Goal: Task Accomplishment & Management: Complete application form

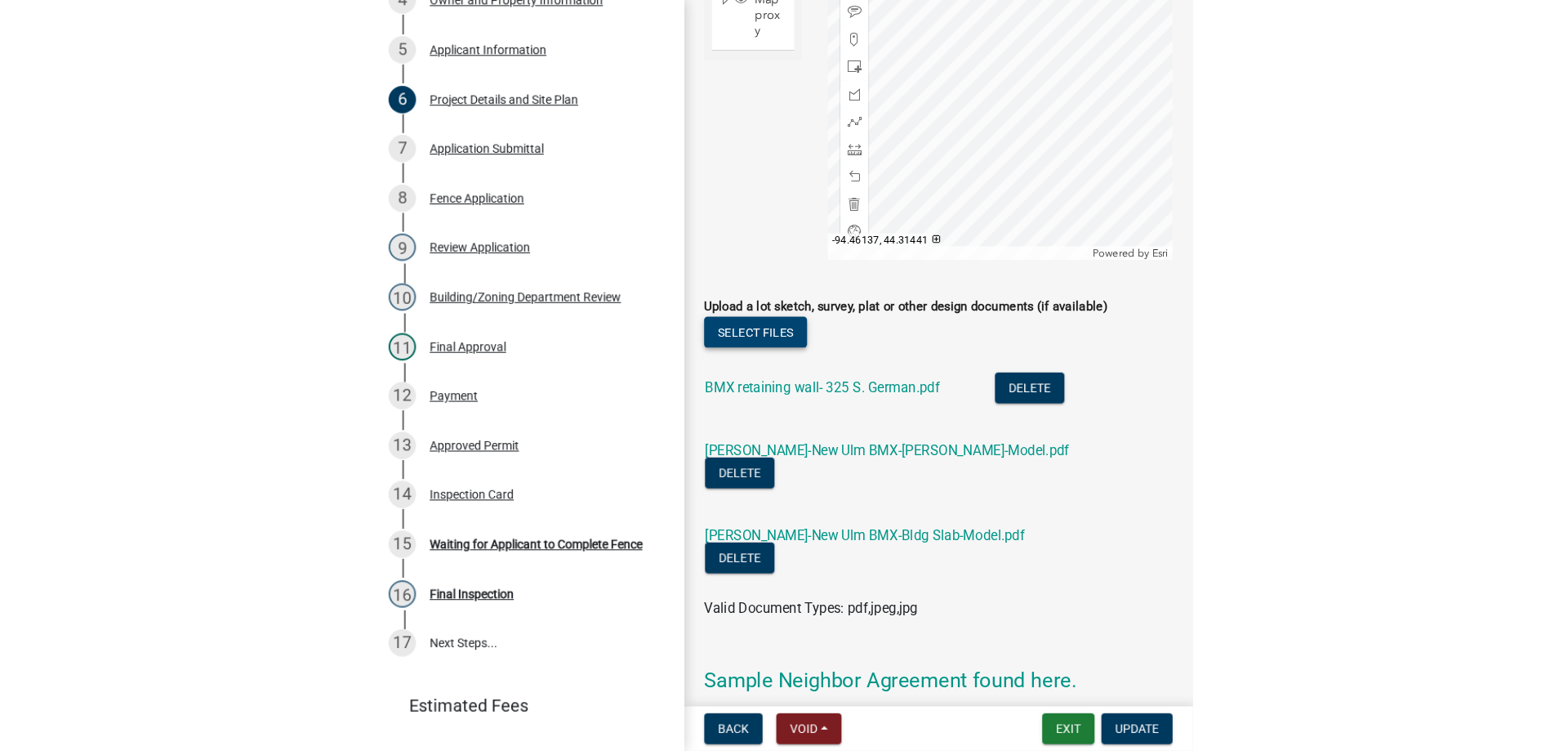
scroll to position [1661, 0]
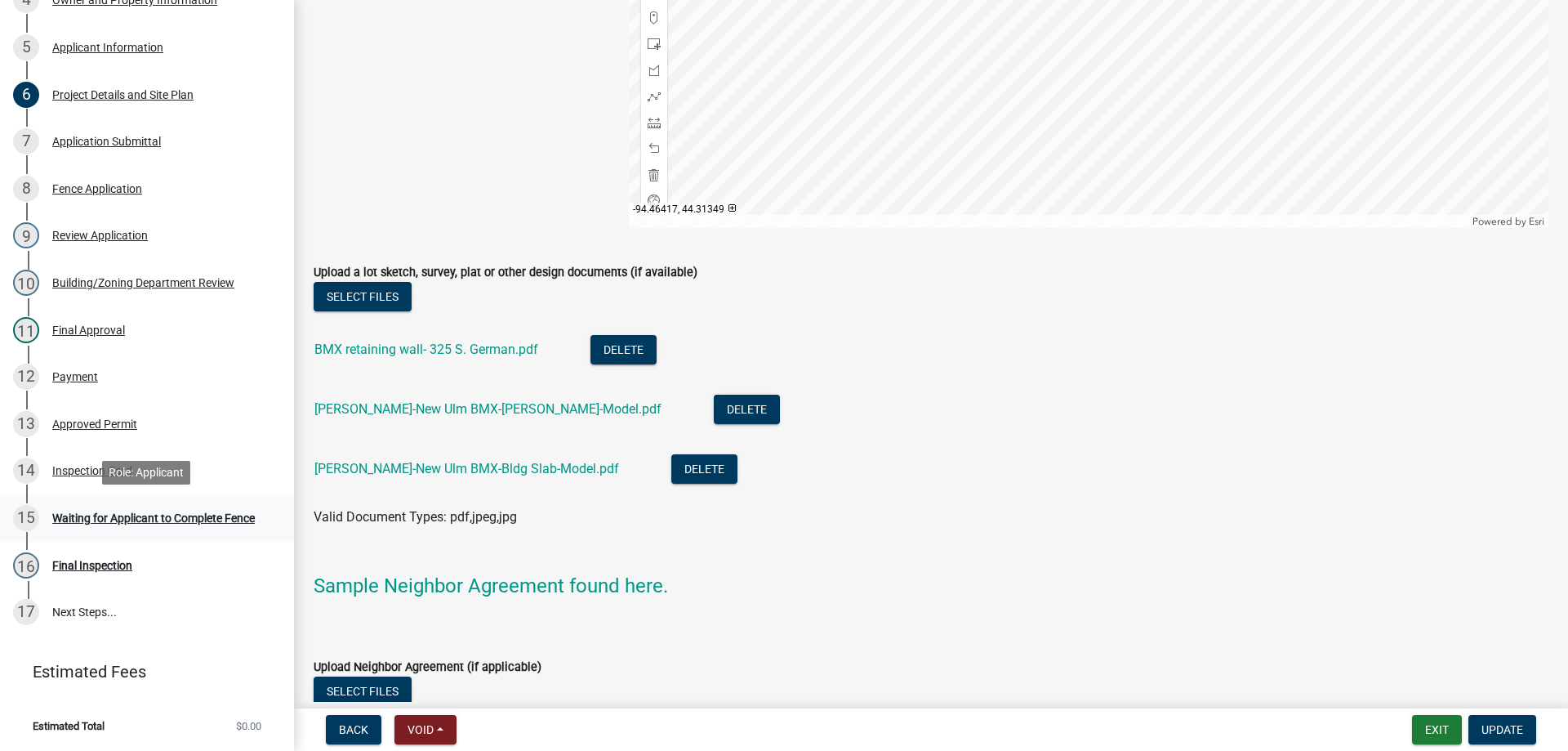
click at [120, 513] on div "Waiting for Applicant to Complete Fence" at bounding box center [154, 518] width 203 height 12
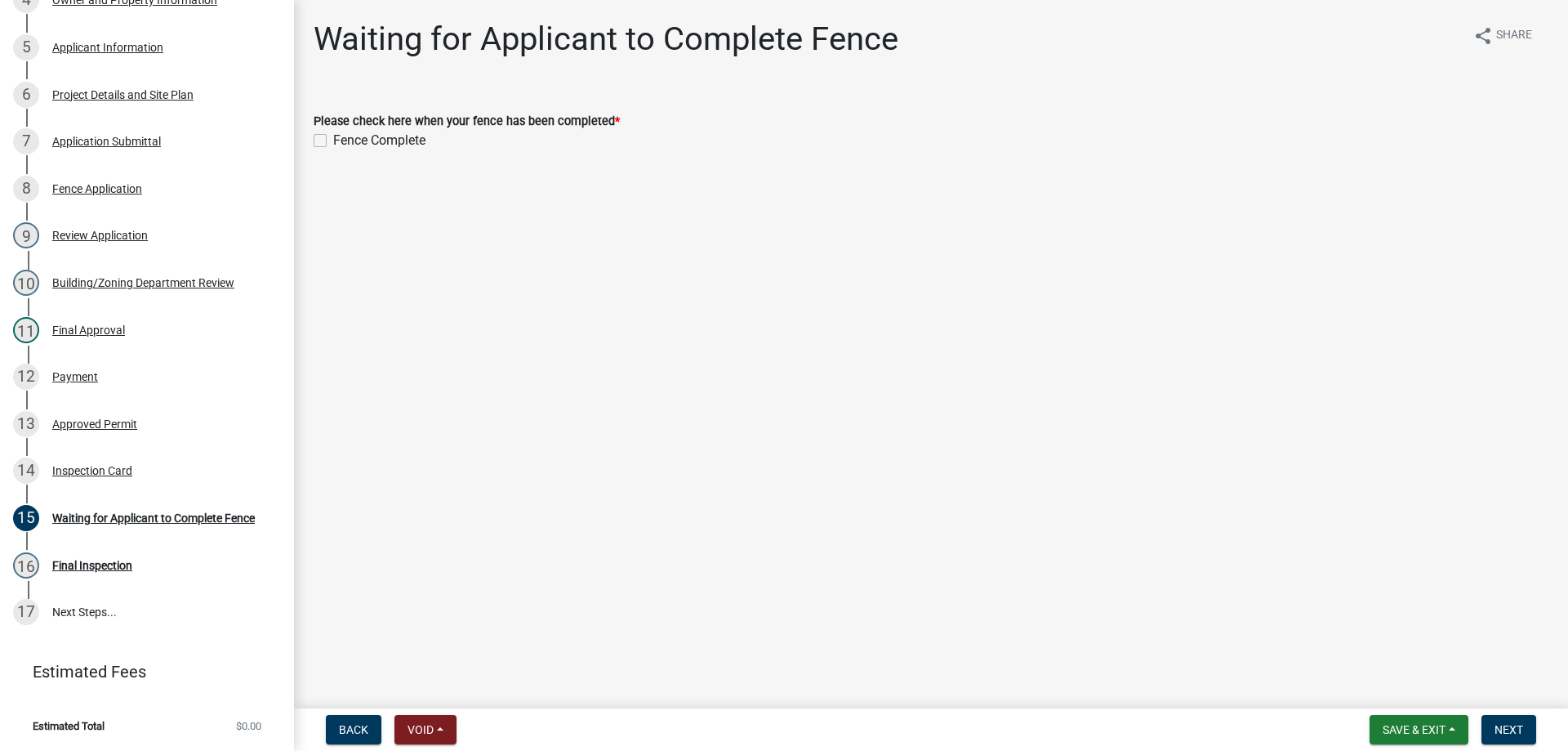
click at [333, 139] on label "Fence Complete" at bounding box center [380, 140] width 93 height 19
click at [333, 139] on input "Fence Complete" at bounding box center [338, 135] width 11 height 11
checkbox input "true"
click at [779, 714] on span "Next" at bounding box center [1509, 730] width 29 height 14
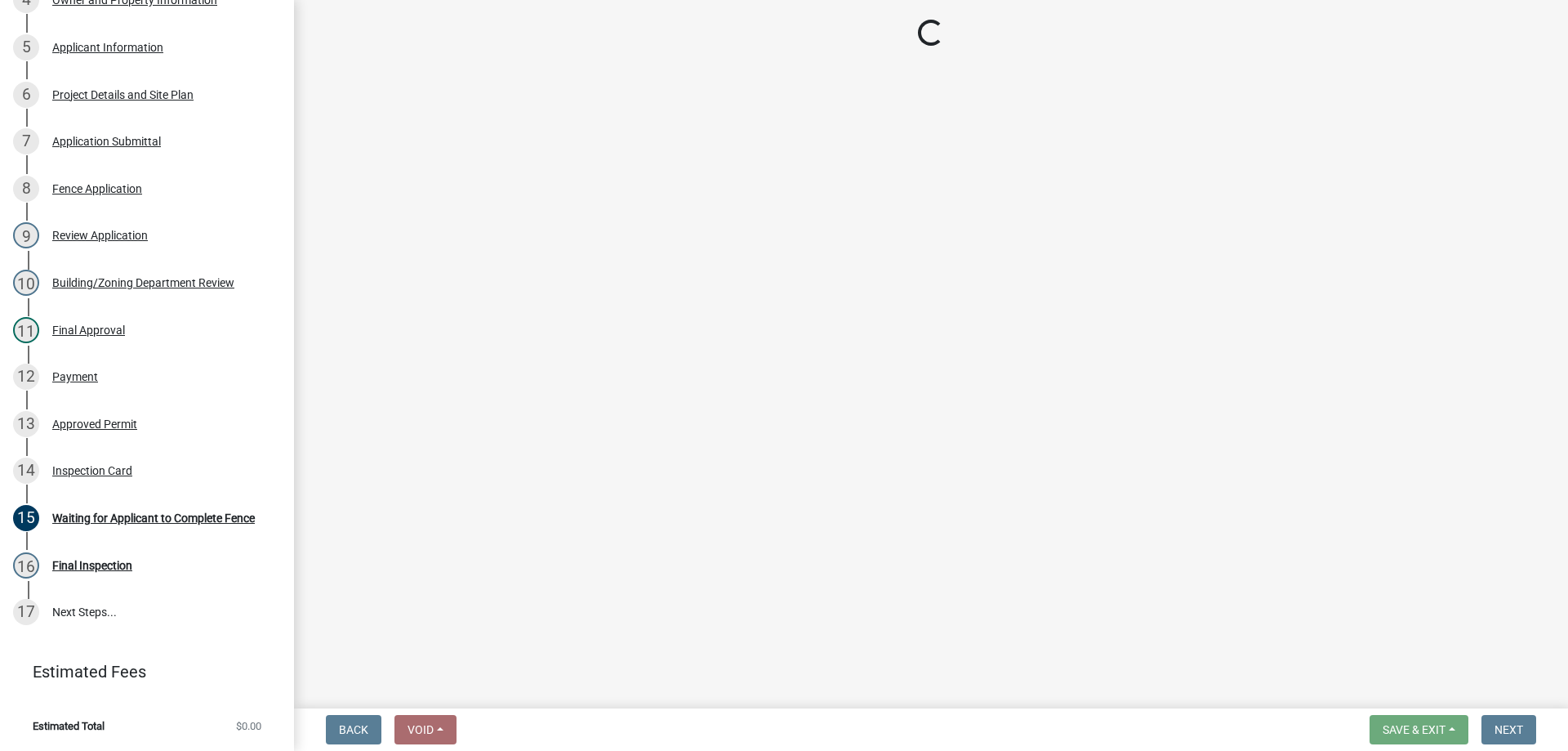
select select "805d55ac-e238-4e04-8f8e-acc067f36c3e"
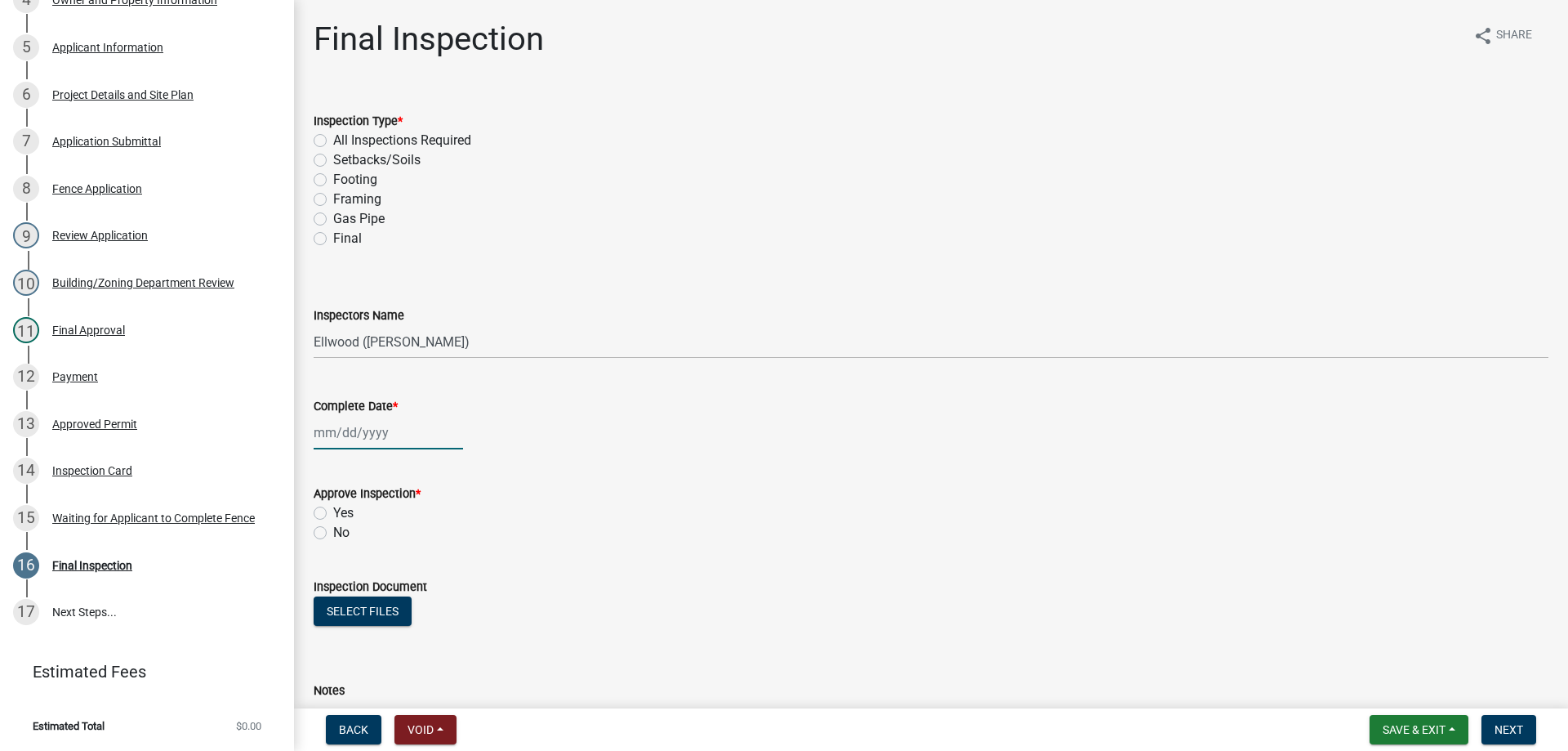
click at [385, 444] on input "Complete Date *" at bounding box center [388, 432] width 150 height 34
select select "9"
select select "2025"
click at [328, 550] on div "8" at bounding box center [329, 545] width 26 height 26
type input "[DATE]"
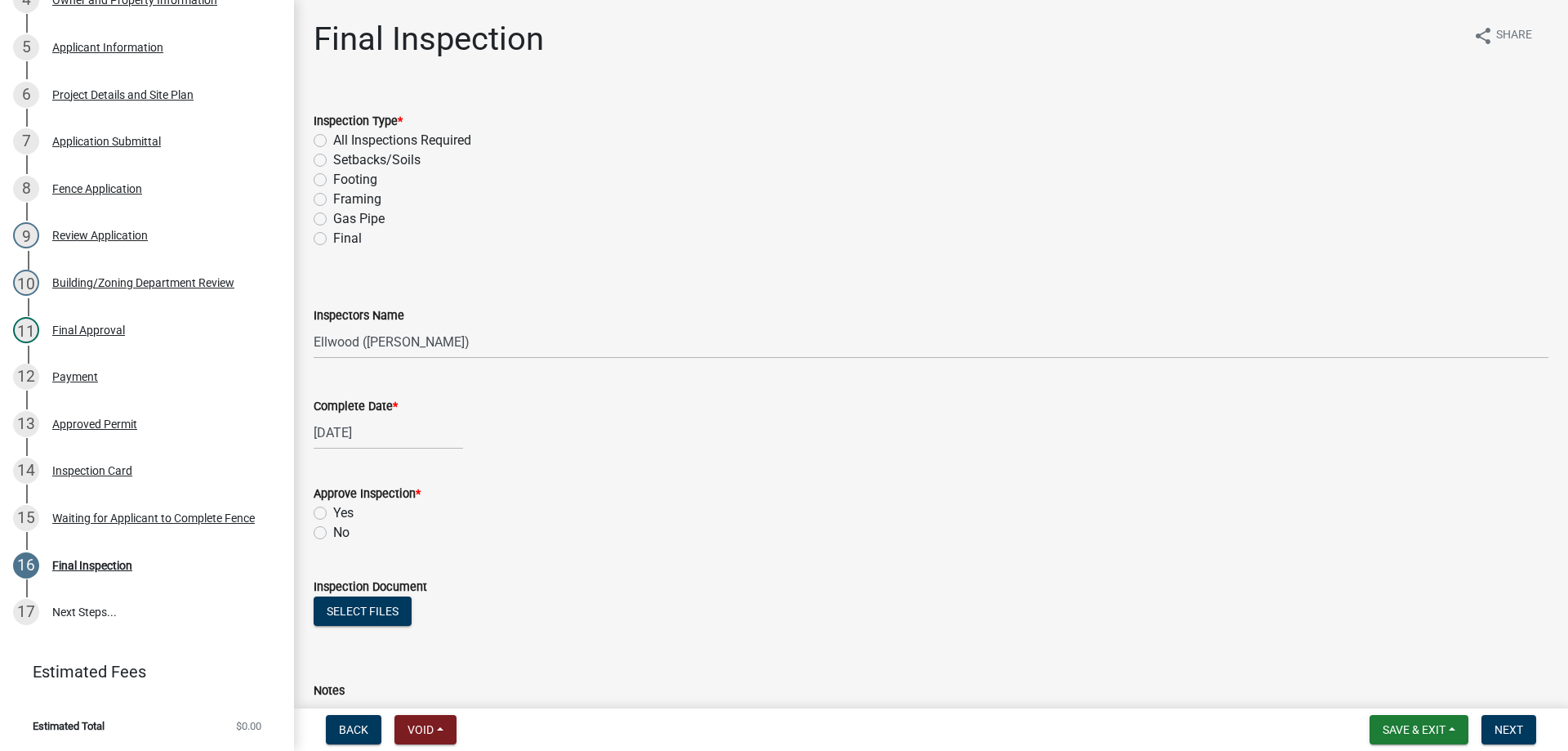
click at [333, 184] on label "Footing" at bounding box center [356, 180] width 44 height 19
click at [333, 181] on input "Footing" at bounding box center [338, 175] width 11 height 11
radio input "true"
click at [333, 513] on label "Yes" at bounding box center [343, 513] width 20 height 19
click at [333, 513] on input "Yes" at bounding box center [338, 508] width 11 height 11
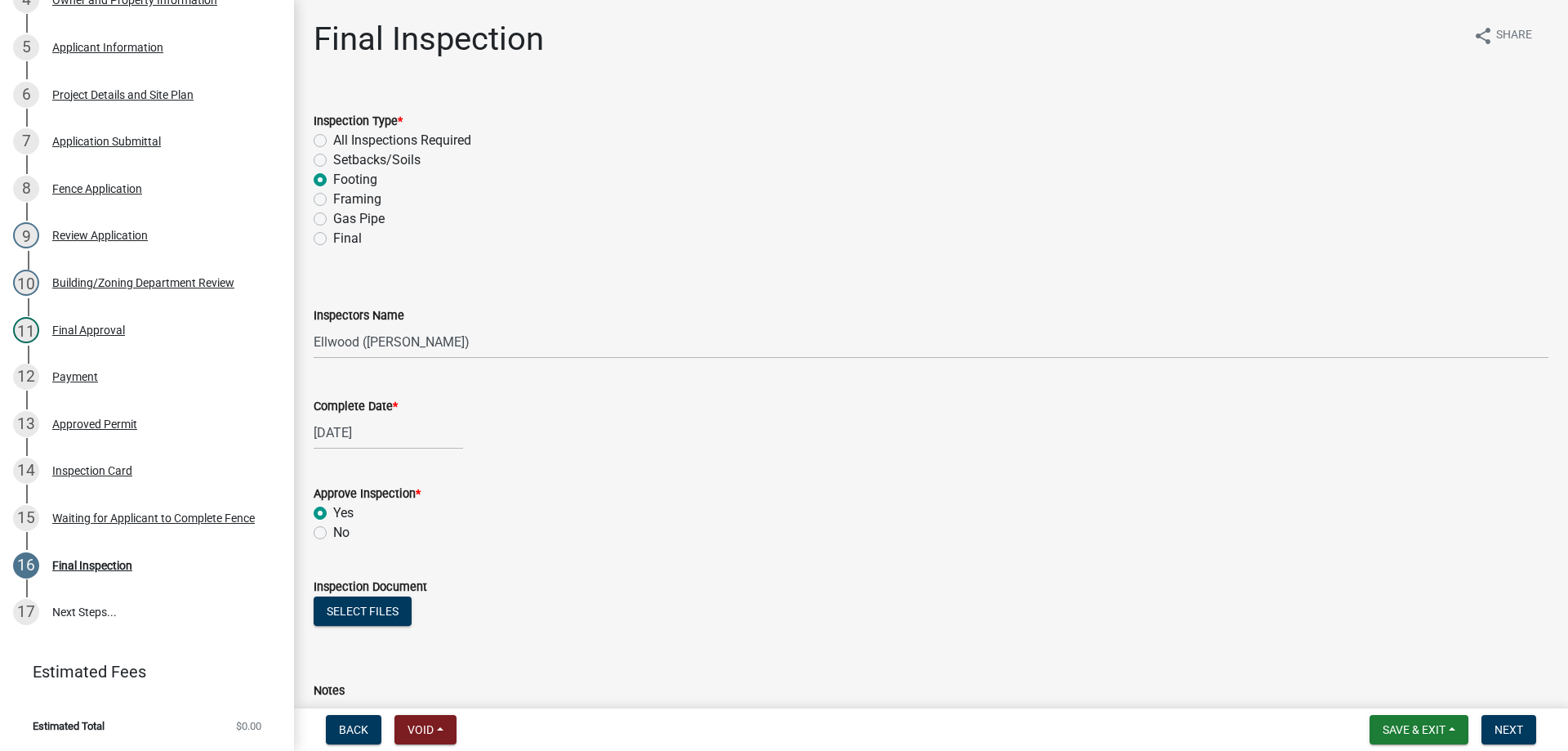
radio input "true"
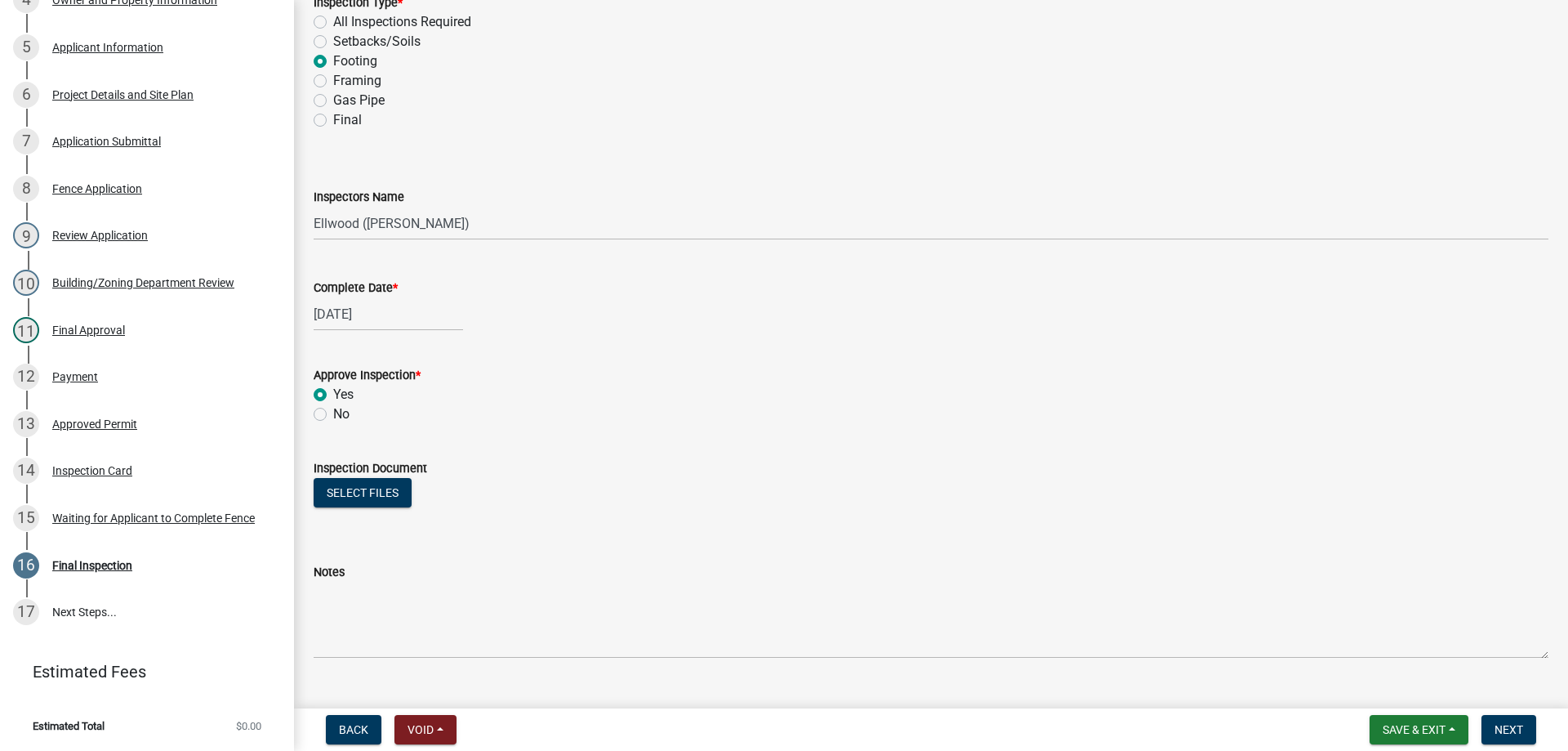
scroll to position [152, 0]
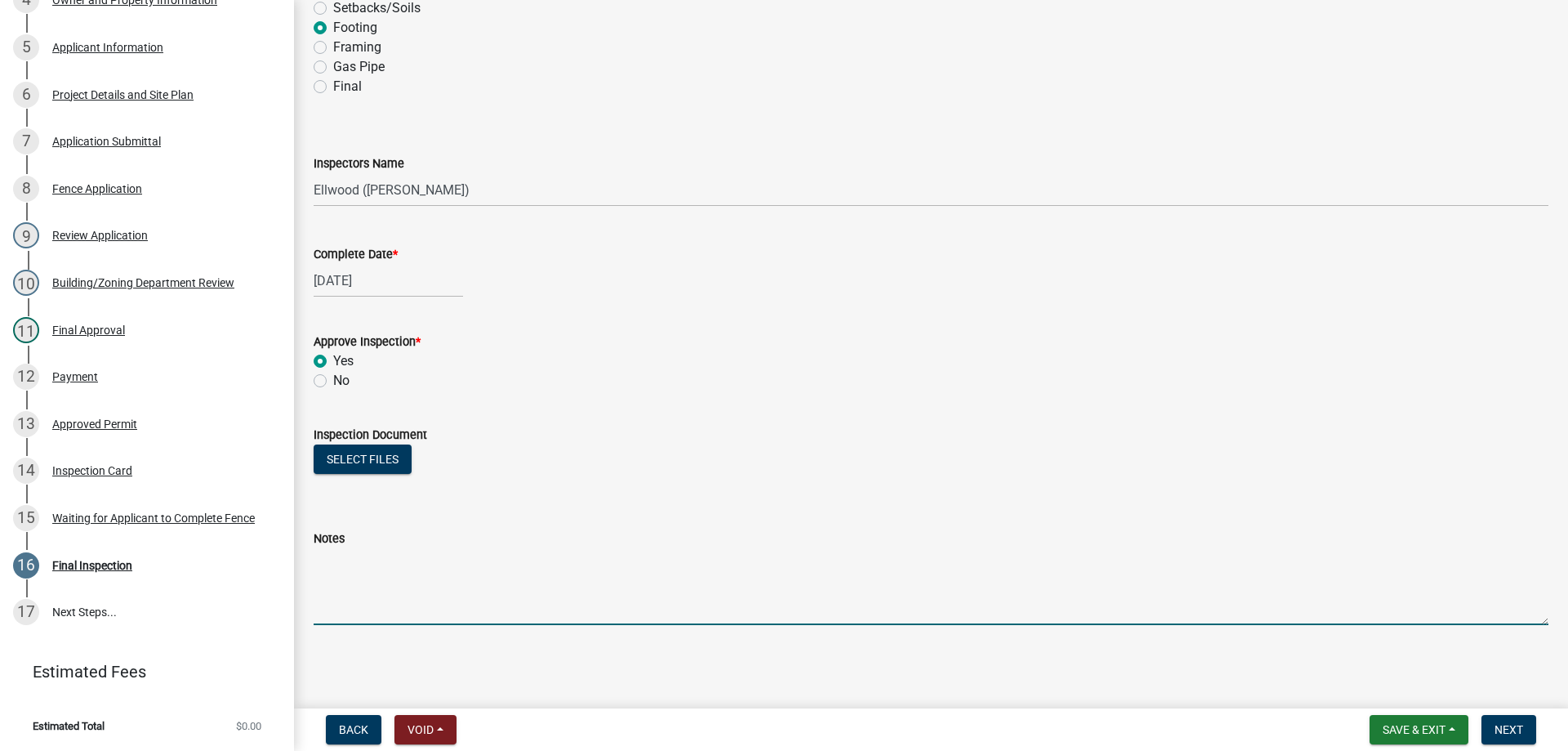
click at [348, 576] on textarea "Notes" at bounding box center [931, 586] width 1235 height 76
type textarea "Talked to [PERSON_NAME] about drainage plain."
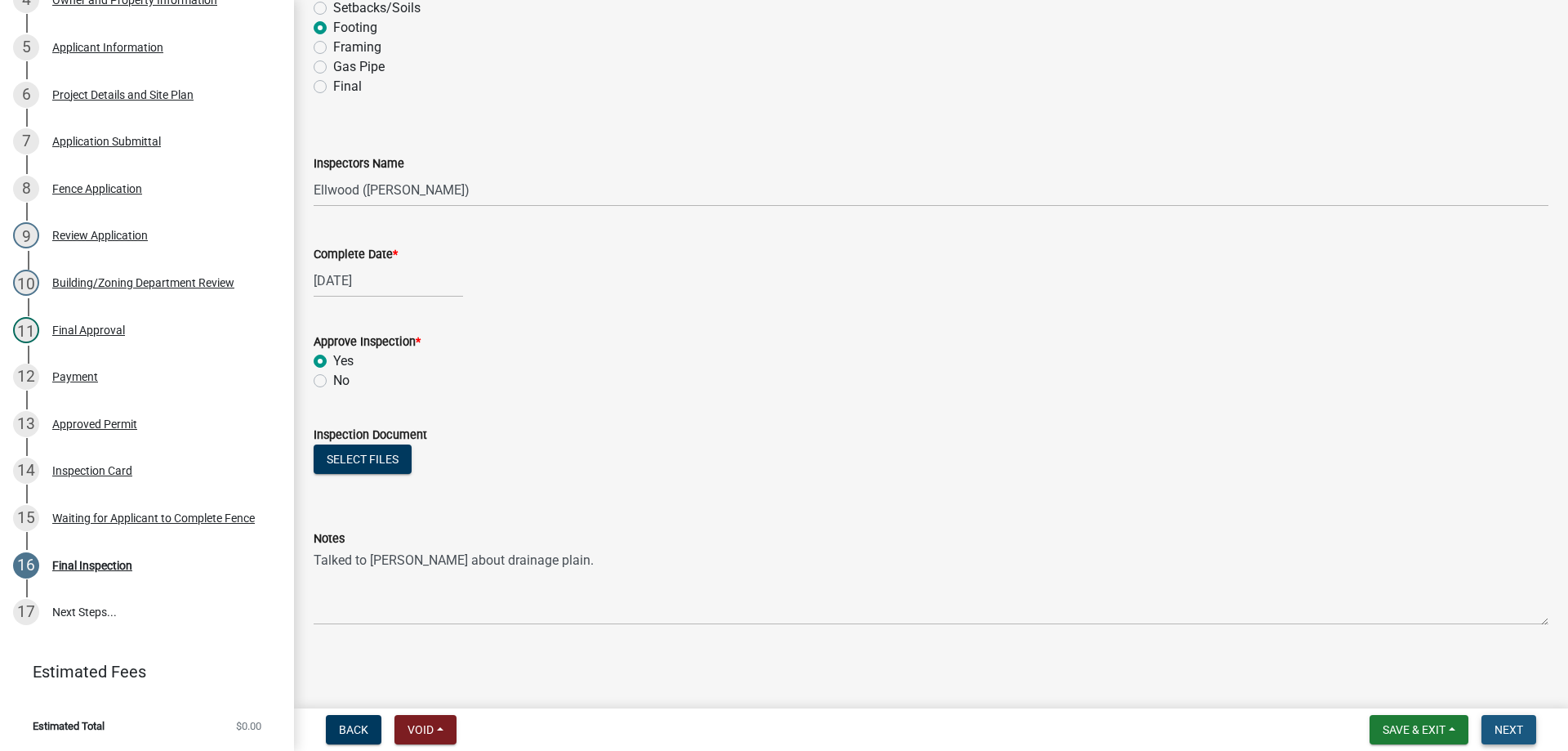
click at [779, 714] on span "Next" at bounding box center [1509, 730] width 29 height 14
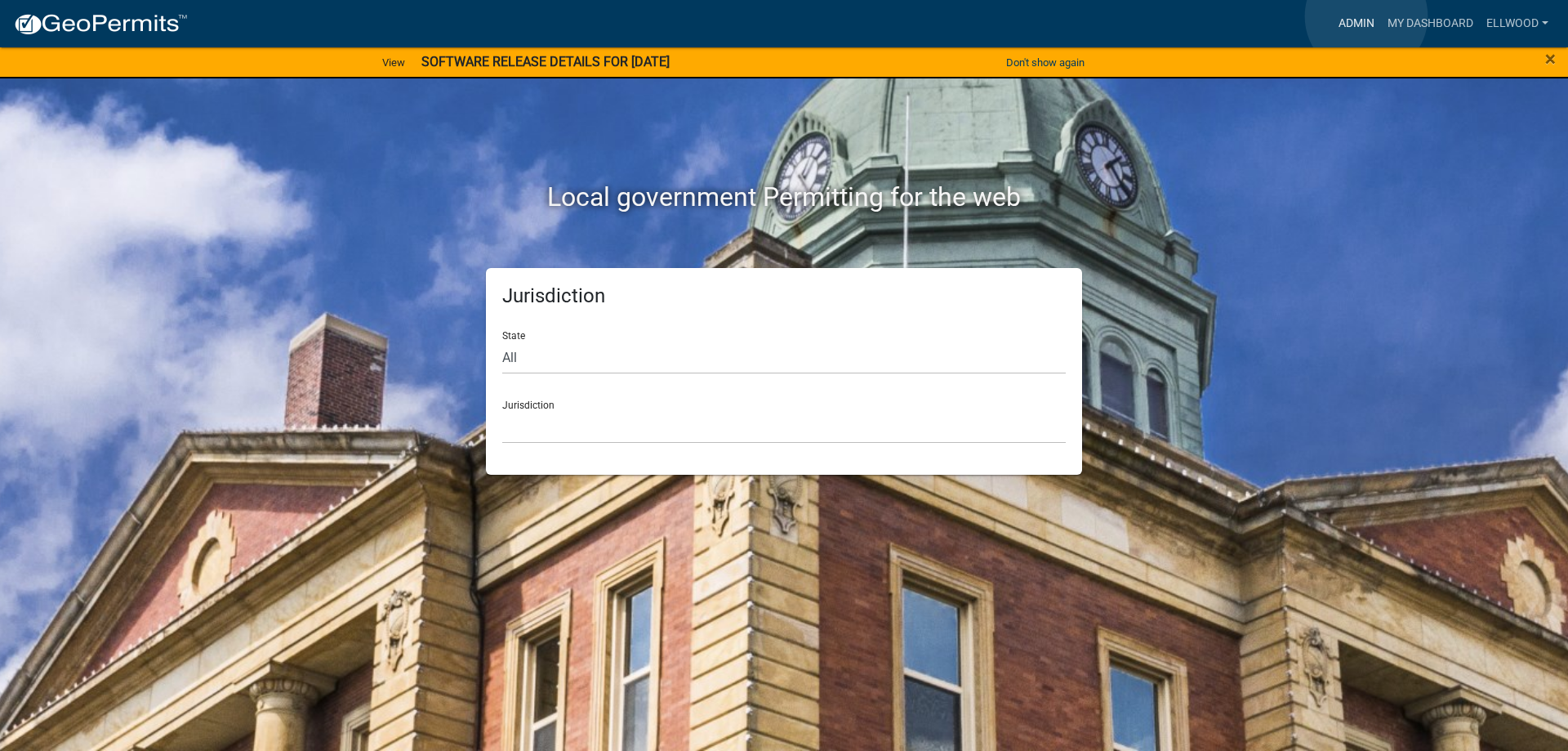
click at [1366, 16] on link "Admin" at bounding box center [1356, 23] width 49 height 31
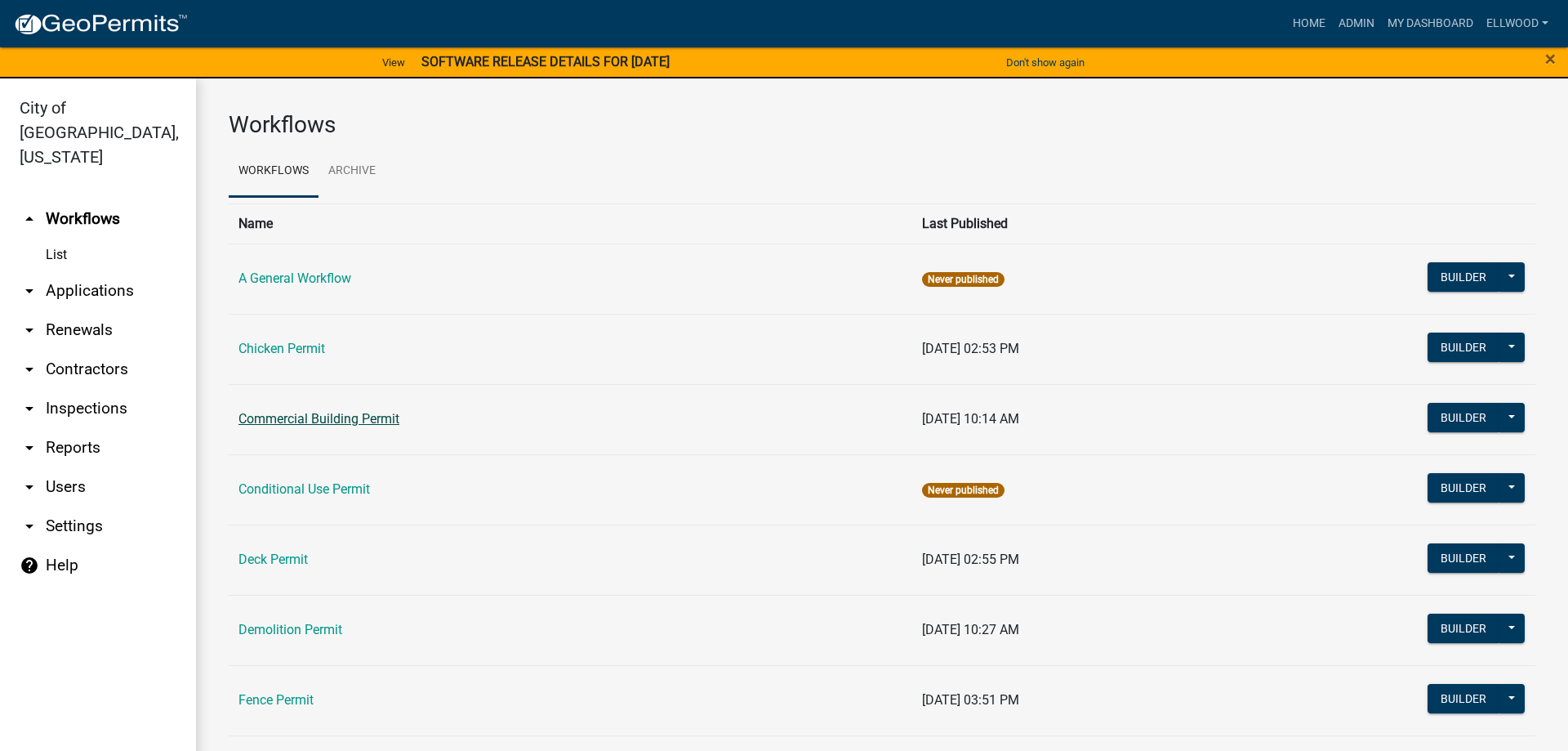
click at [310, 412] on link "Commercial Building Permit" at bounding box center [319, 419] width 161 height 15
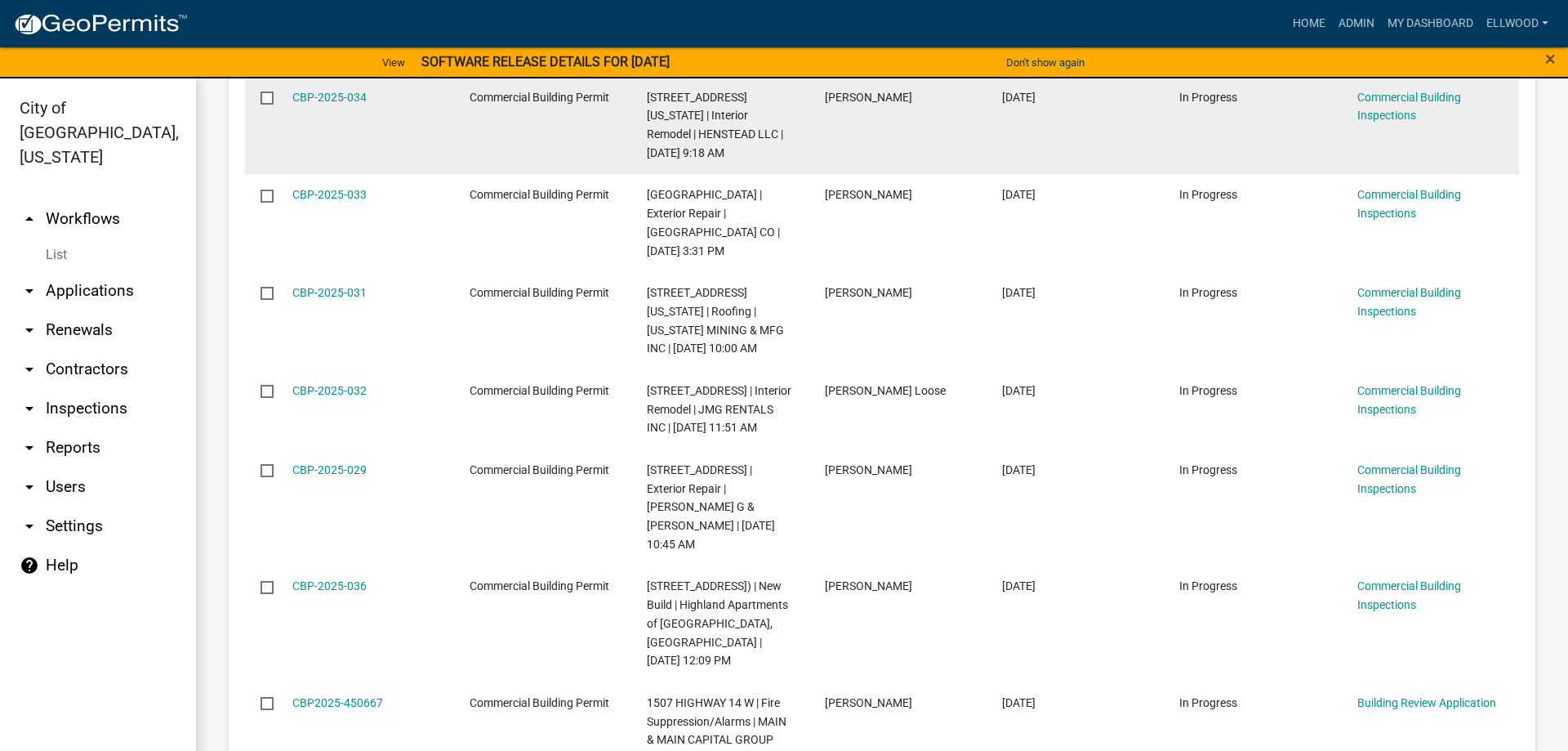
scroll to position [652, 0]
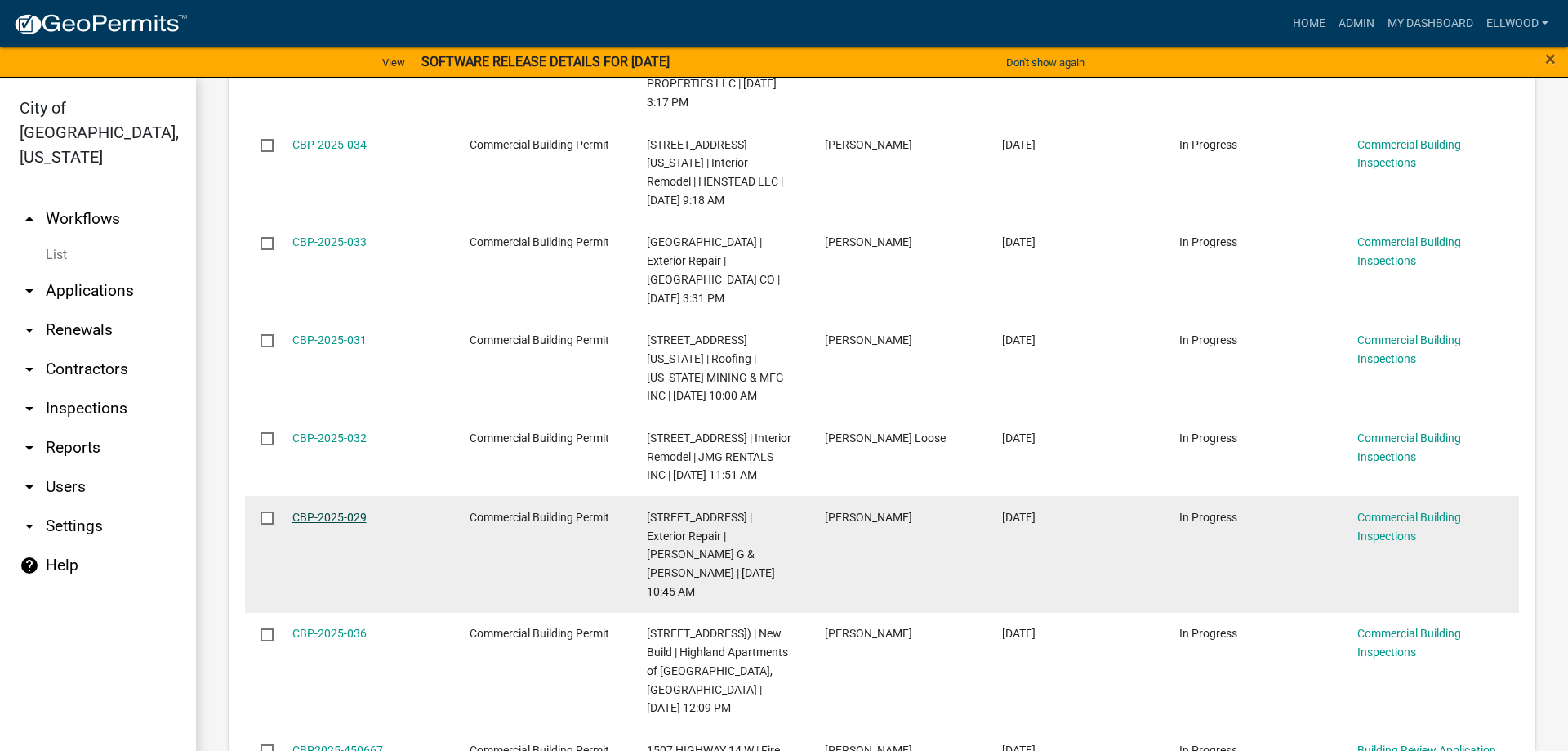
click at [343, 510] on link "CBP-2025-029" at bounding box center [329, 517] width 74 height 14
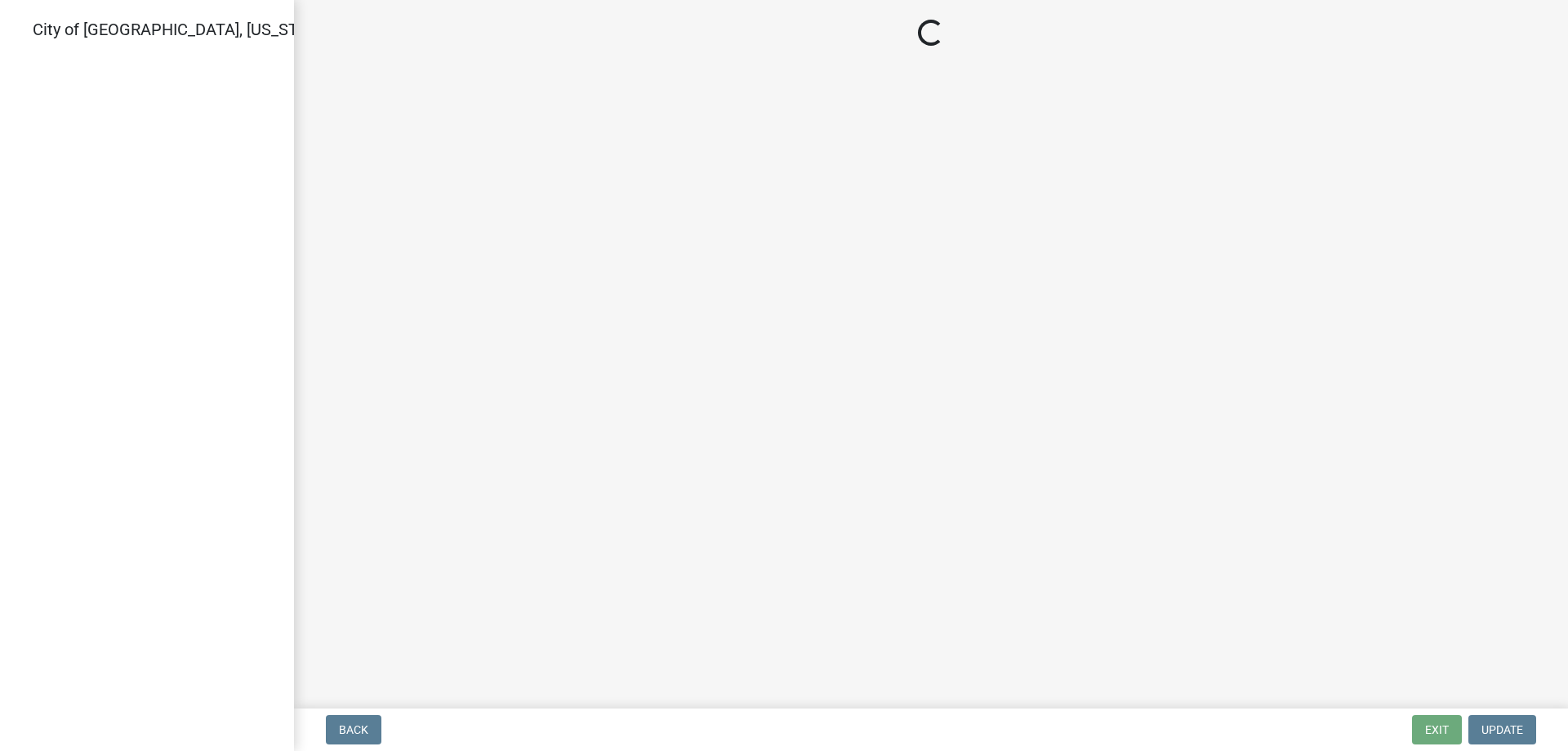
select select "805d55ac-e238-4e04-8f8e-acc067f36c3e"
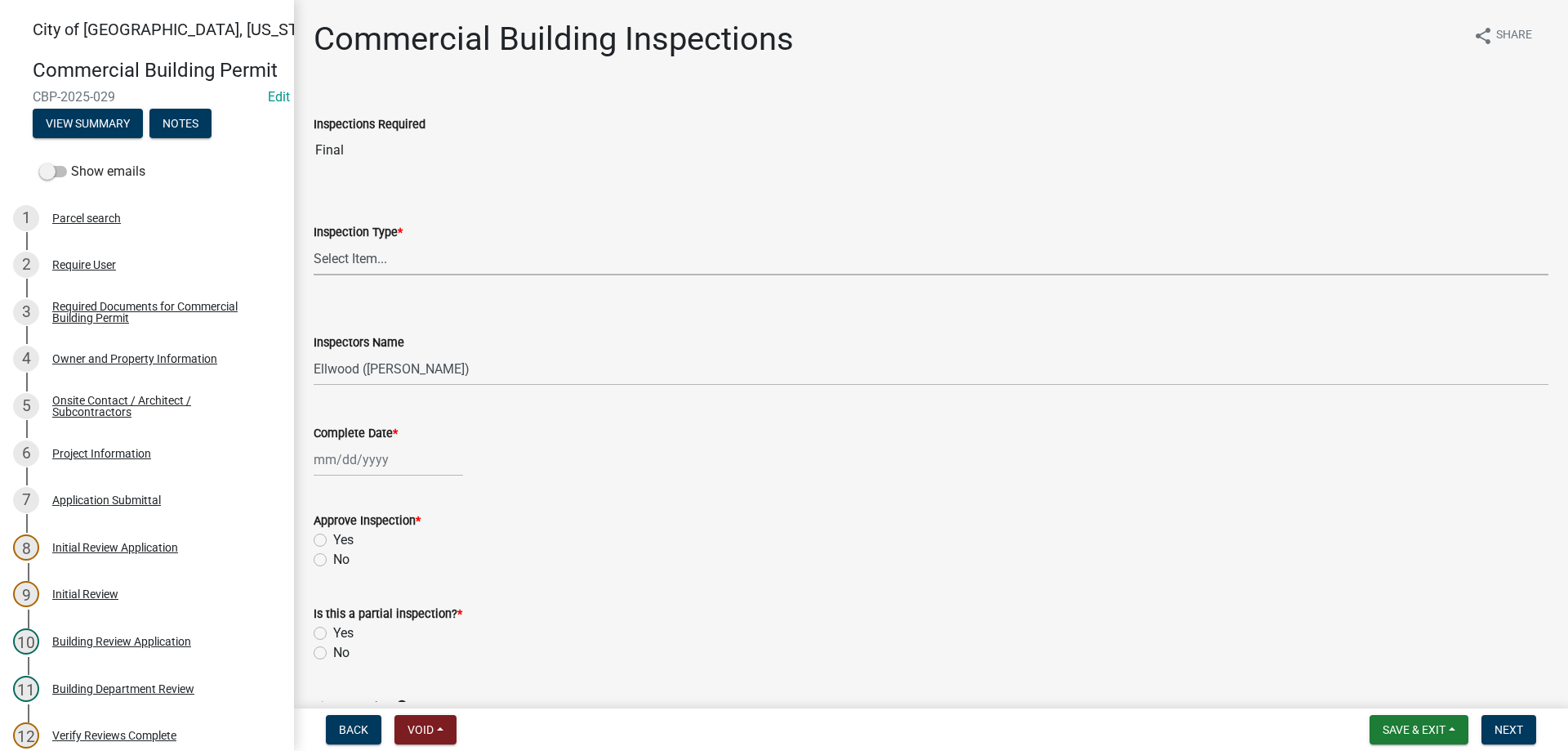
click at [314, 242] on select "Select Item... All Inspections Required 200 # 2Hr Hydro Test Meters (all) Attic…" at bounding box center [931, 258] width 1235 height 34
click at [372, 263] on select "Select Item... All Inspections Required 200 # 2Hr Hydro Test Meters (all) Attic…" at bounding box center [931, 258] width 1235 height 34
select select "9"
select select "2025"
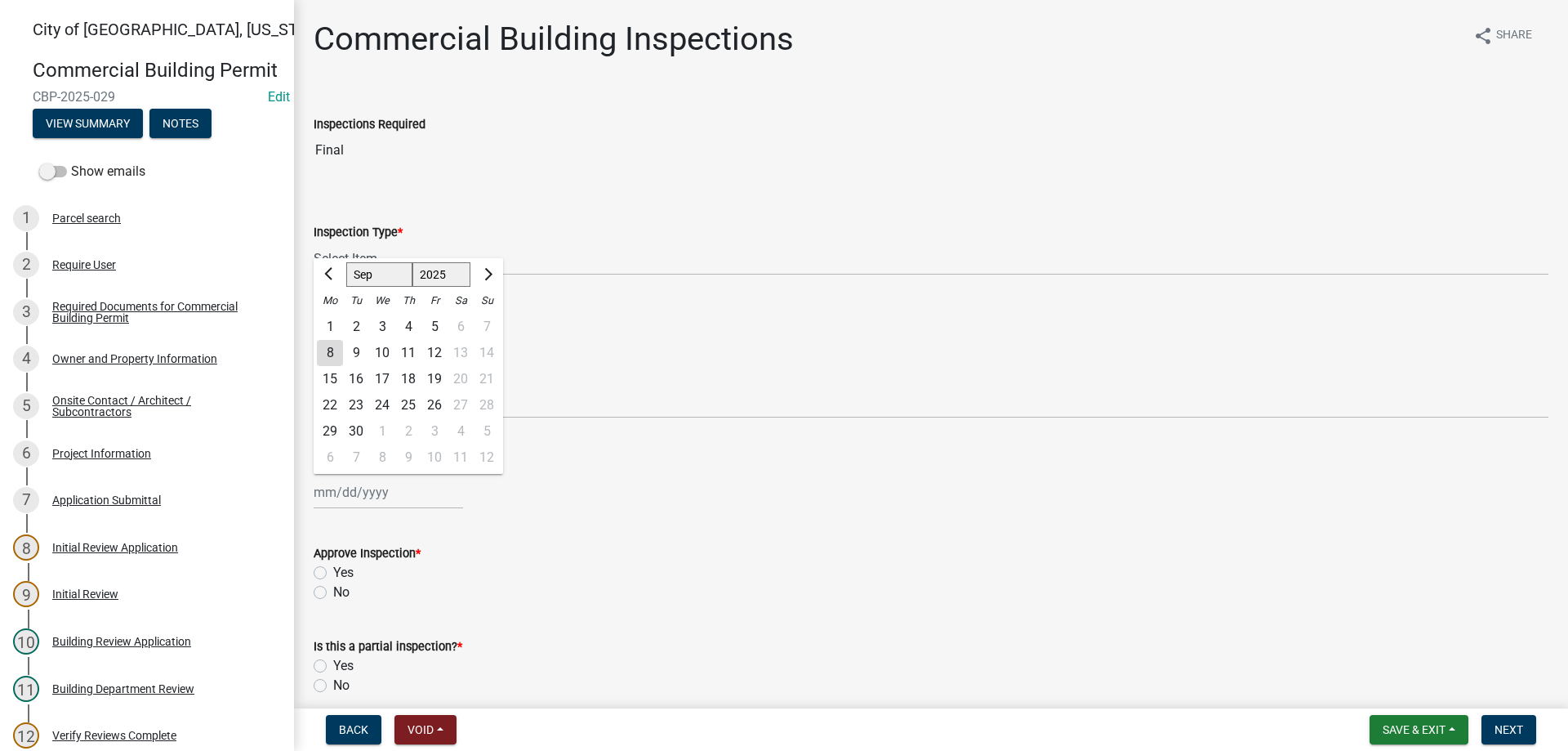
click at [369, 476] on input "Complete Date *" at bounding box center [388, 492] width 150 height 34
click at [335, 355] on div "8" at bounding box center [329, 353] width 26 height 26
type input "[DATE]"
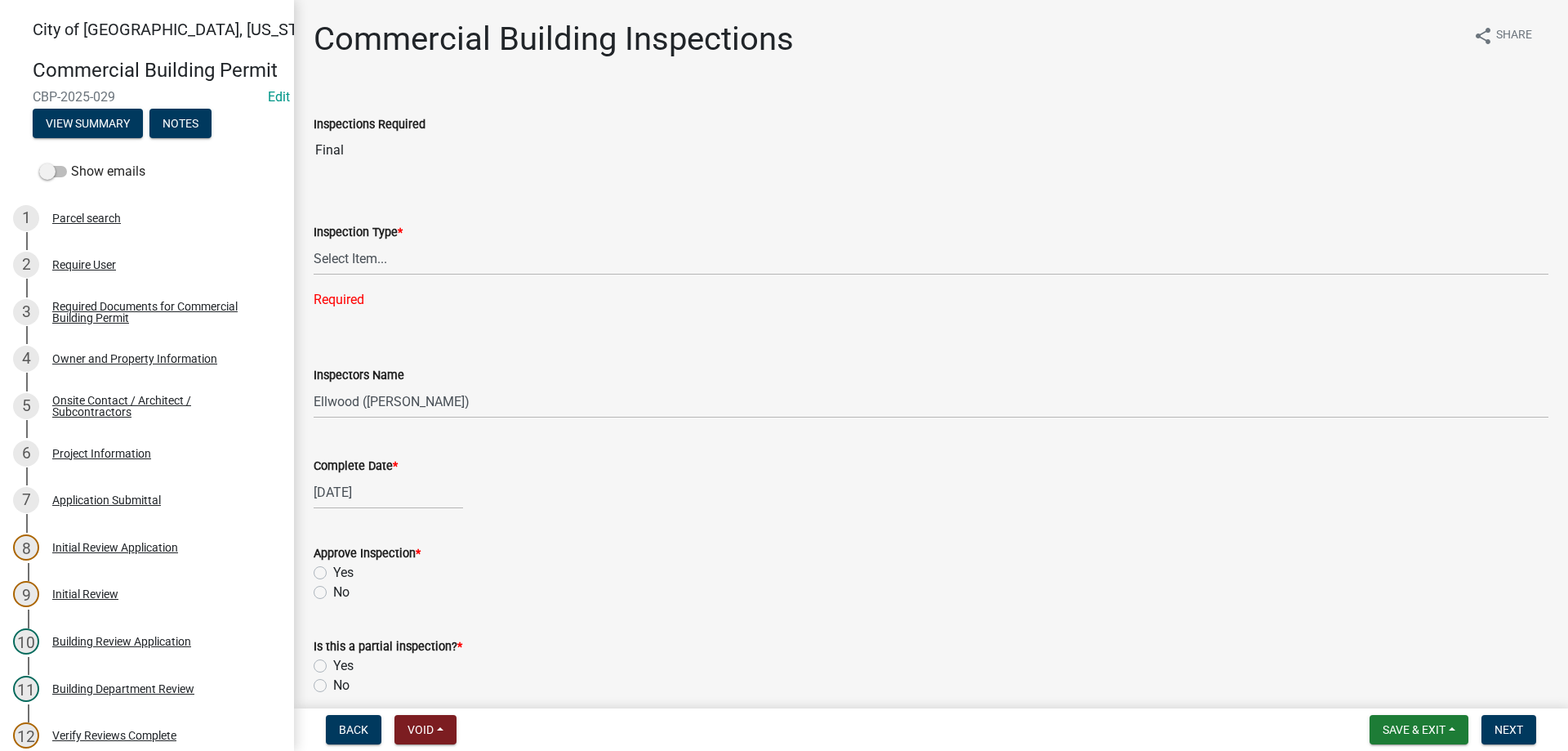
click at [333, 573] on label "Yes" at bounding box center [343, 572] width 20 height 19
click at [333, 573] on input "Yes" at bounding box center [338, 567] width 11 height 11
radio input "true"
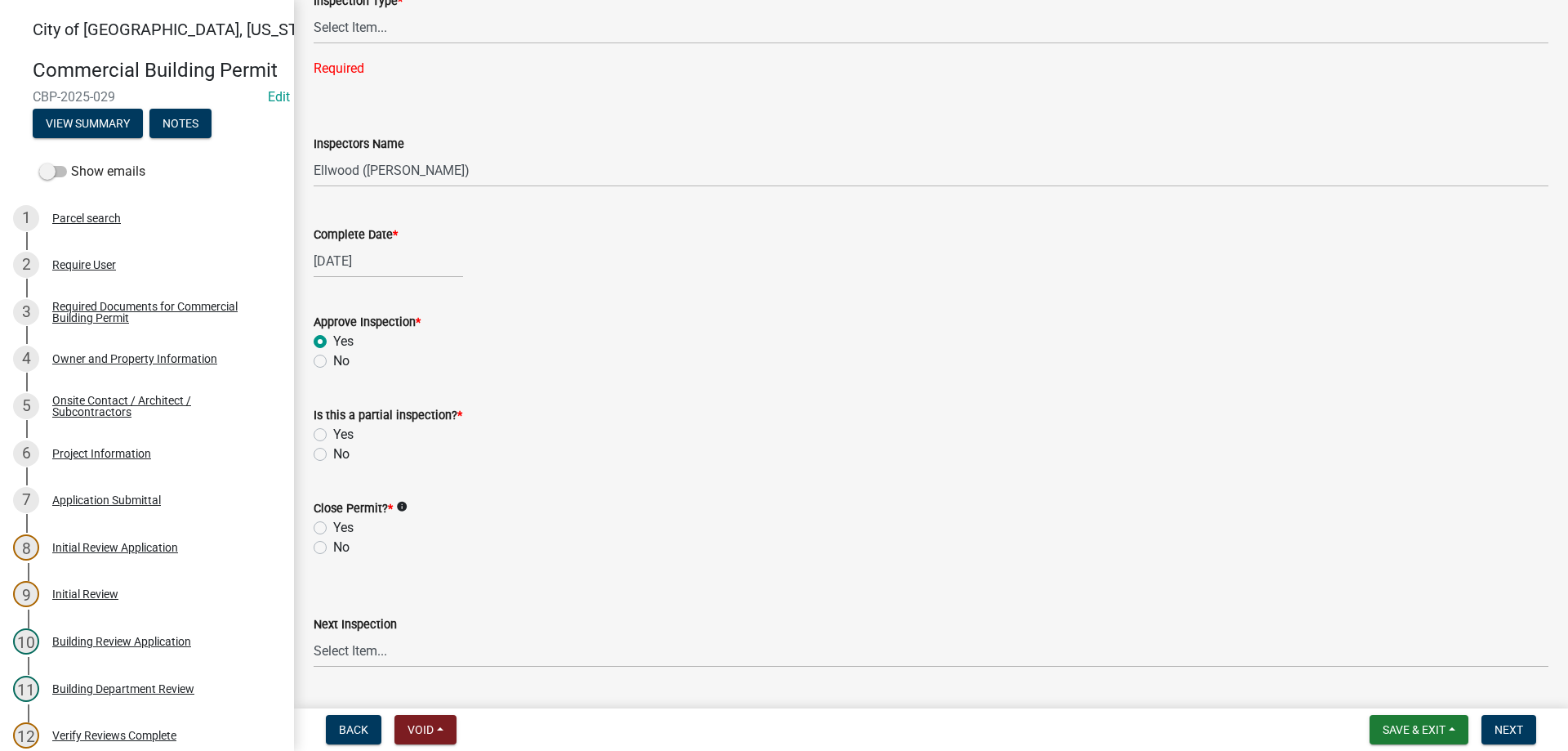
scroll to position [279, 0]
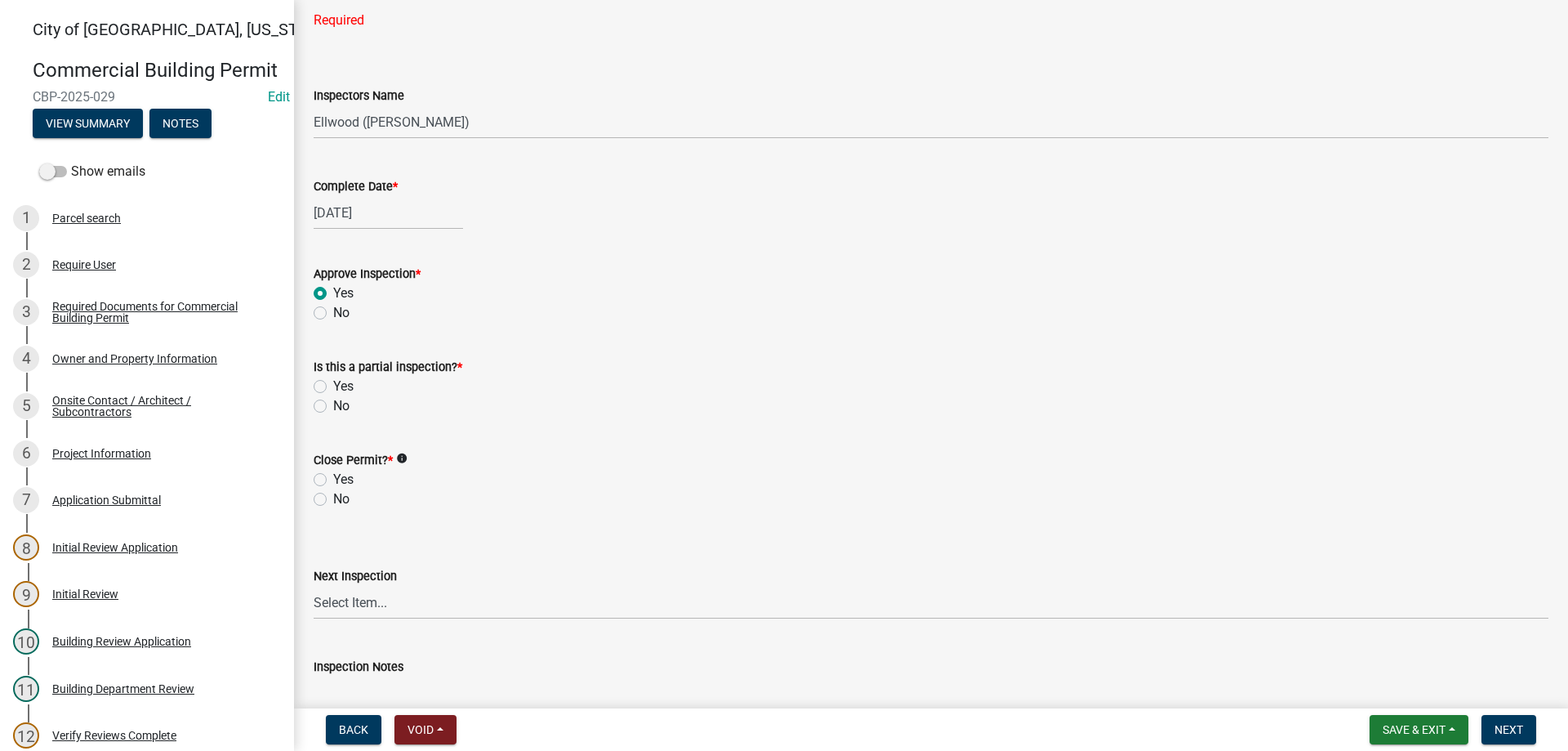
click at [333, 406] on label "No" at bounding box center [341, 406] width 16 height 19
click at [333, 406] on input "No" at bounding box center [338, 401] width 11 height 11
radio input "true"
click at [333, 480] on label "Yes" at bounding box center [343, 479] width 20 height 19
click at [333, 480] on input "Yes" at bounding box center [338, 475] width 11 height 11
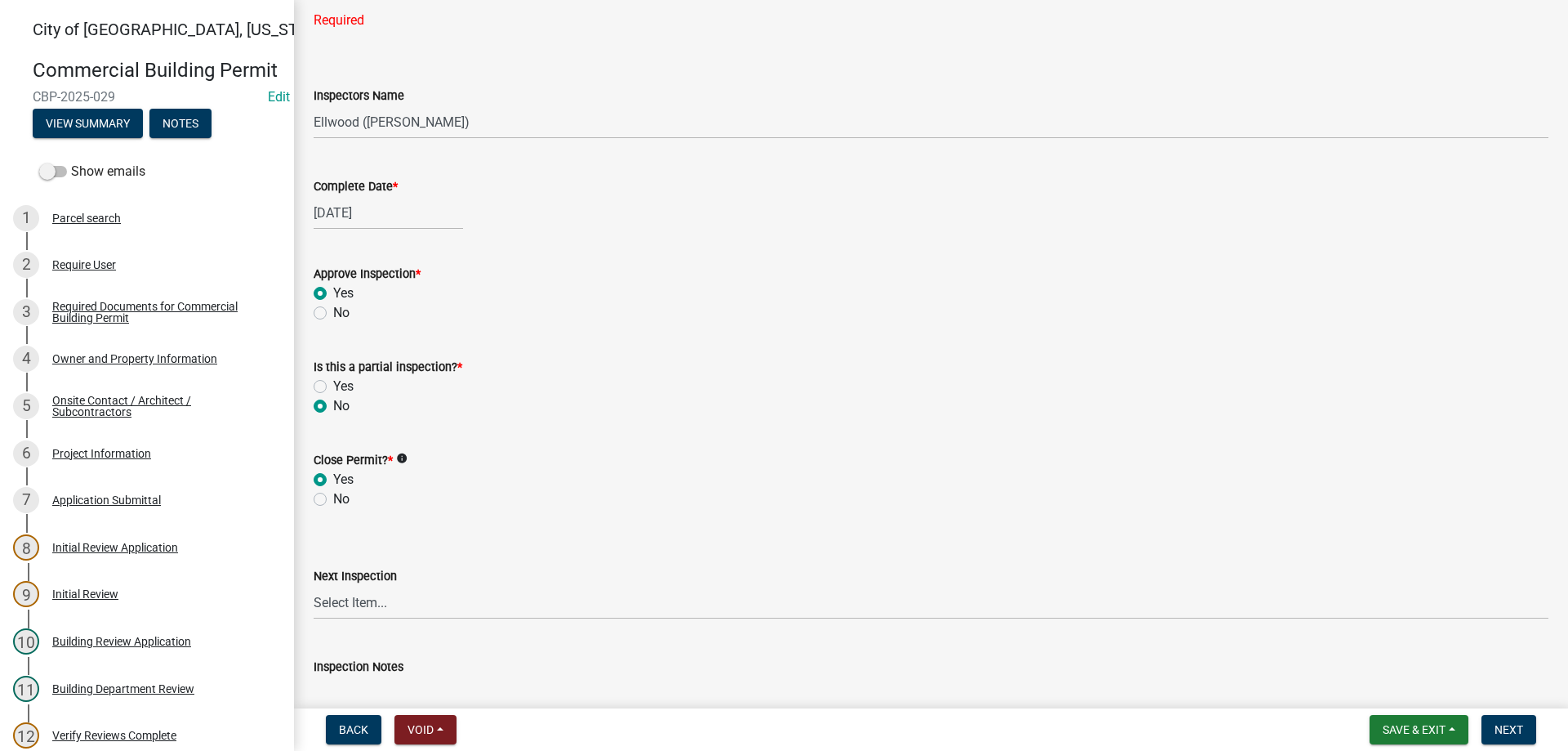
radio input "true"
click at [1518, 729] on span "Next" at bounding box center [1509, 730] width 29 height 14
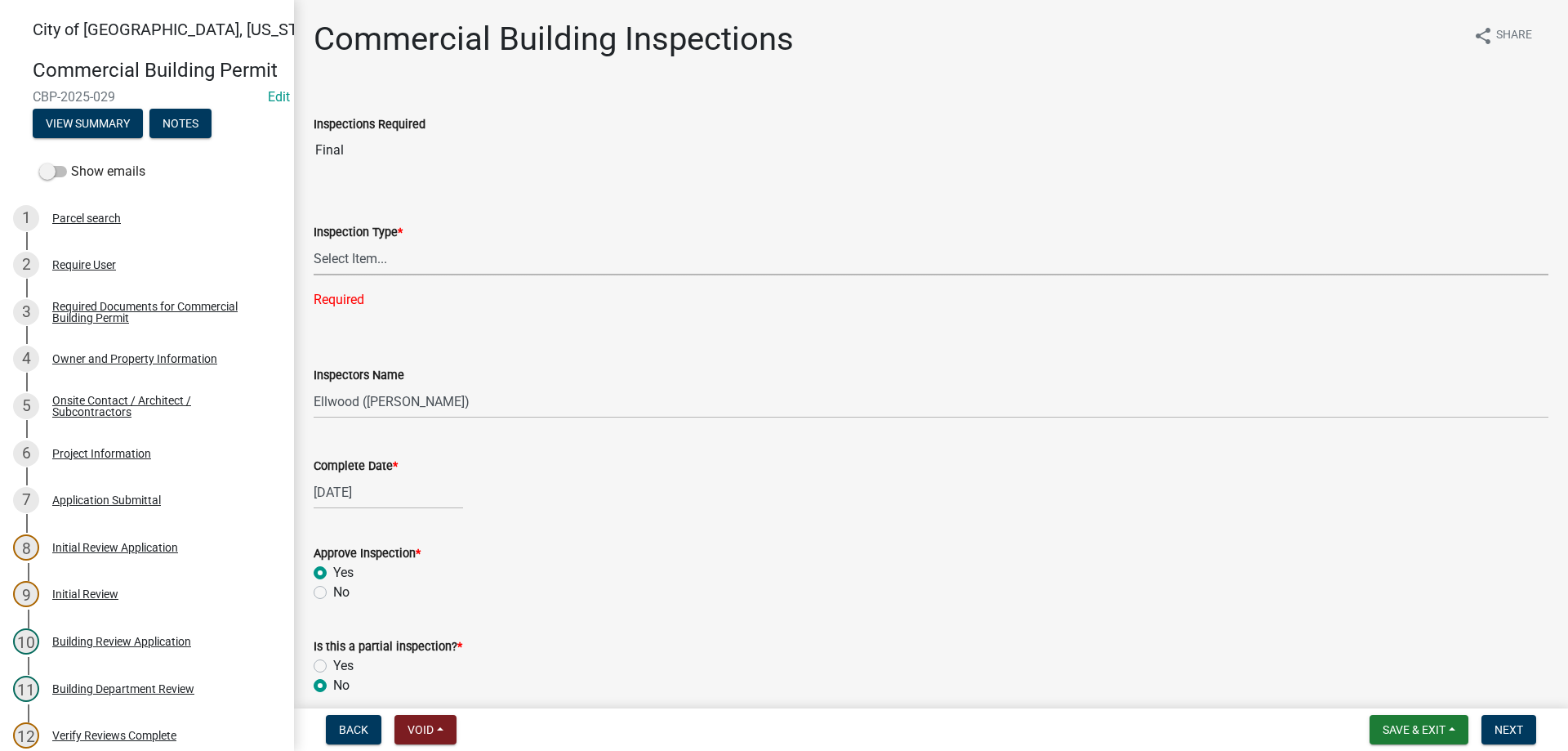
click at [314, 242] on select "Select Item... All Inspections Required 200 # 2Hr Hydro Test Meters (all) Attic…" at bounding box center [931, 258] width 1235 height 34
click option "Final" at bounding box center [0, 0] width 0 height 0
select select "16813b24-7b3c-4c6d-8513-7ee241861c6f"
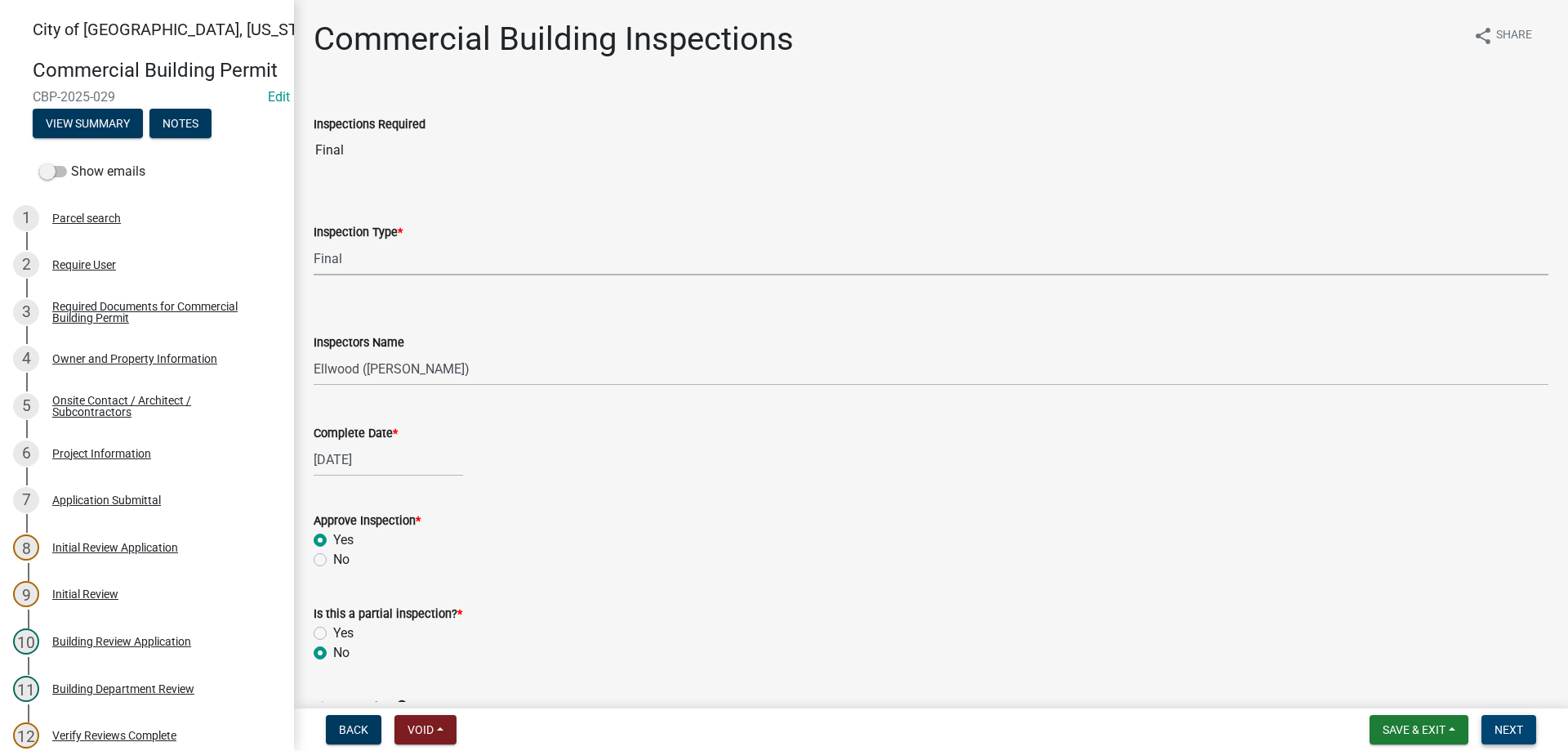
click at [1506, 721] on button "Next" at bounding box center [1509, 730] width 55 height 29
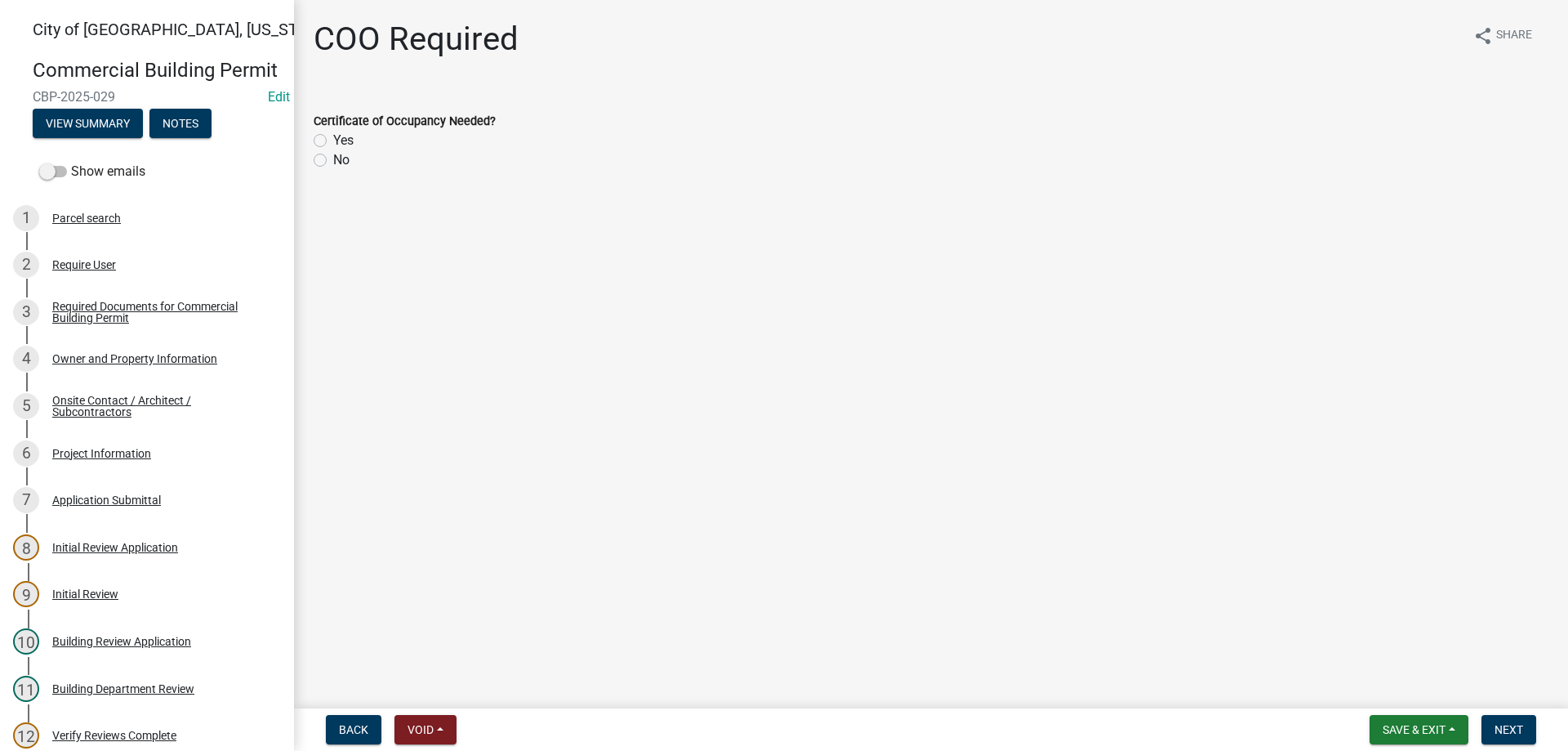
click at [333, 163] on label "No" at bounding box center [341, 160] width 16 height 19
click at [333, 161] on input "No" at bounding box center [338, 156] width 11 height 11
radio input "true"
click at [1507, 734] on span "Next" at bounding box center [1509, 730] width 29 height 14
